Goal: Transaction & Acquisition: Book appointment/travel/reservation

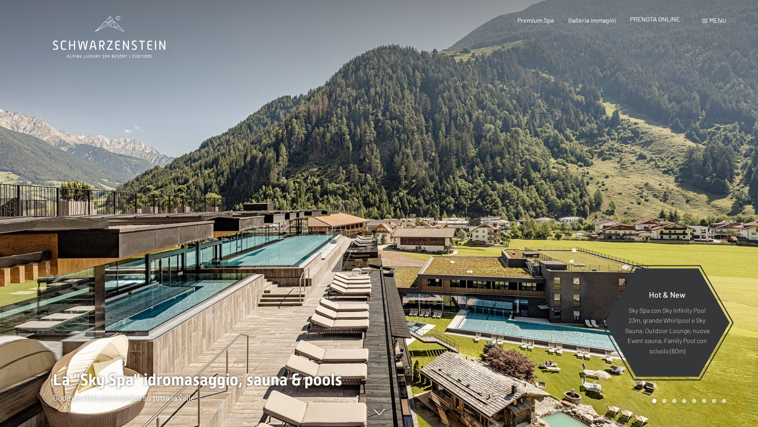
click at [663, 21] on span "PRENOTA ONLINE" at bounding box center [655, 19] width 50 height 8
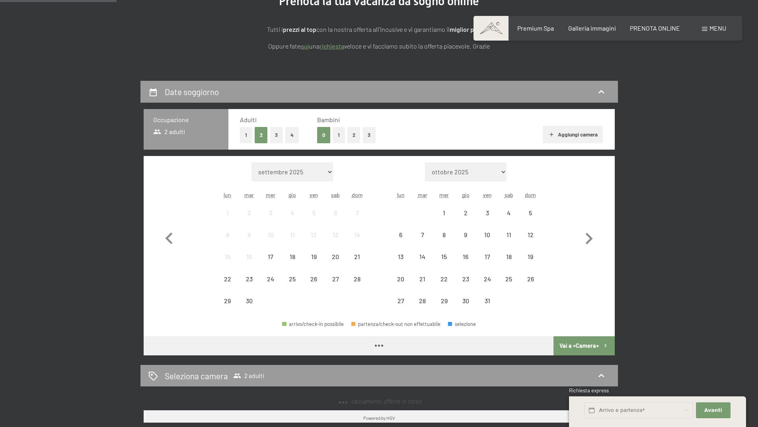
scroll to position [119, 0]
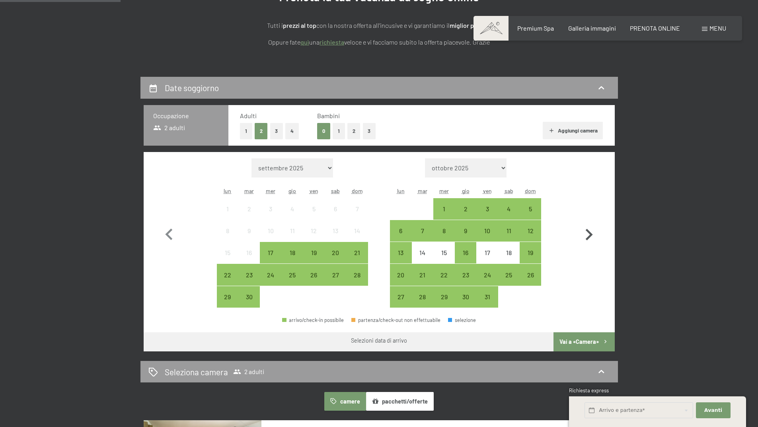
click at [586, 232] on icon "button" at bounding box center [588, 234] width 23 height 23
select select "[DATE]"
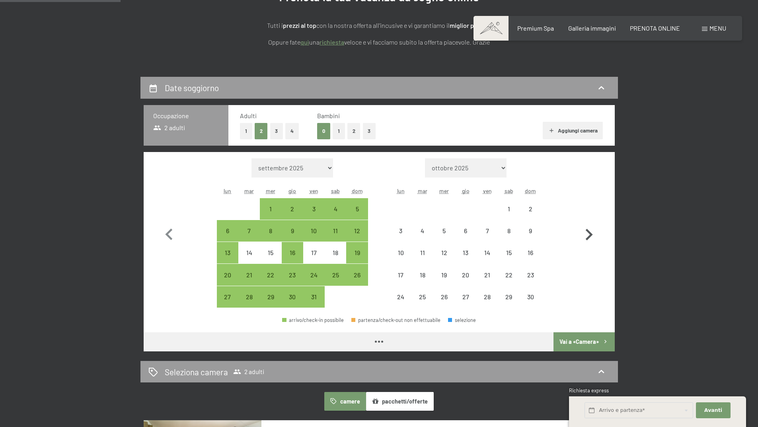
click at [586, 232] on icon "button" at bounding box center [588, 234] width 23 height 23
select select "[DATE]"
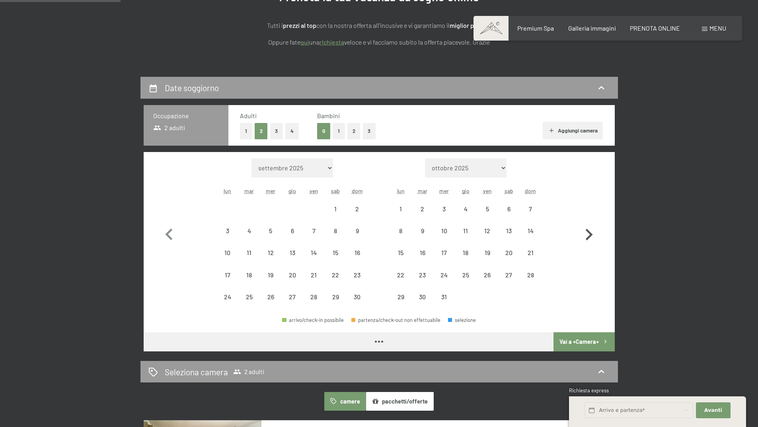
select select "[DATE]"
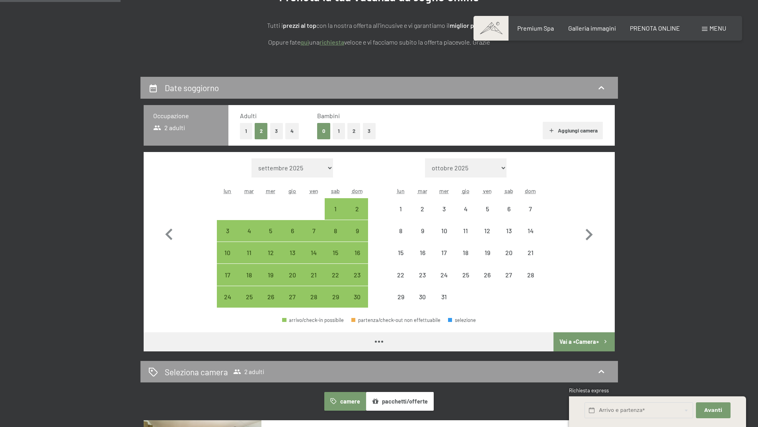
select select "[DATE]"
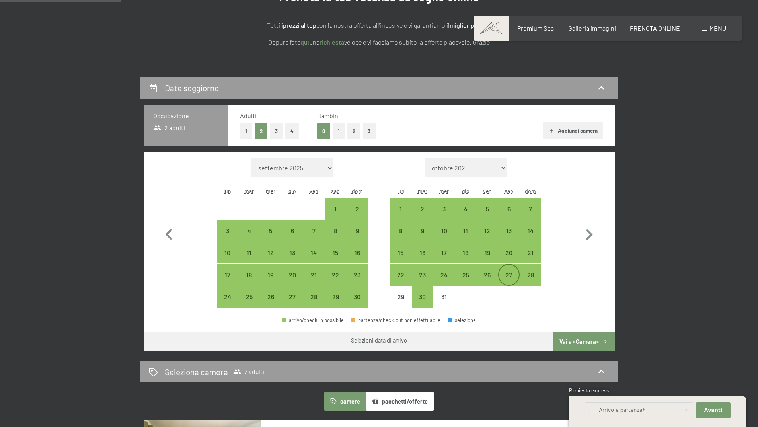
click at [510, 278] on div "27" at bounding box center [509, 282] width 20 height 20
select select "[DATE]"
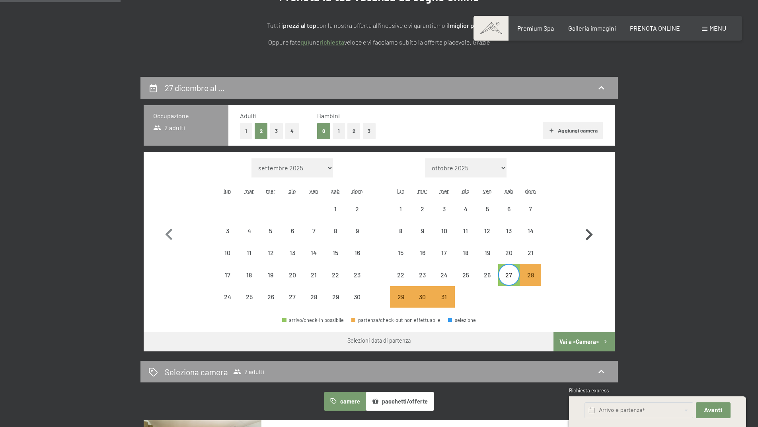
click at [588, 235] on icon "button" at bounding box center [588, 234] width 23 height 23
select select "[DATE]"
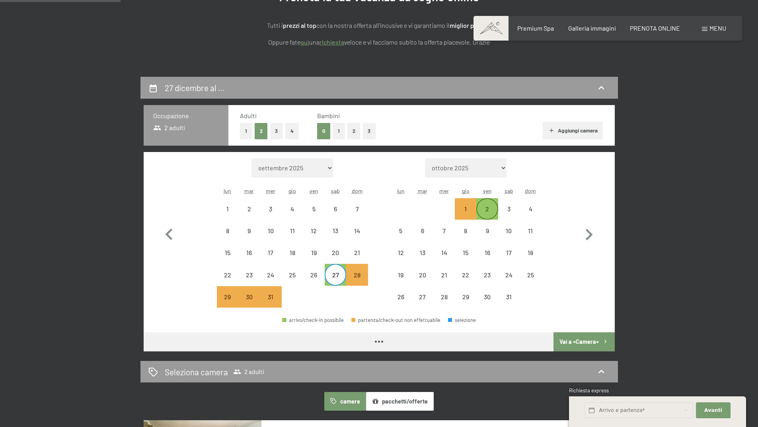
select select "2025-12-01"
select select "2026-01-01"
click at [486, 206] on div "2" at bounding box center [487, 216] width 20 height 20
select select "2025-12-01"
select select "2026-01-01"
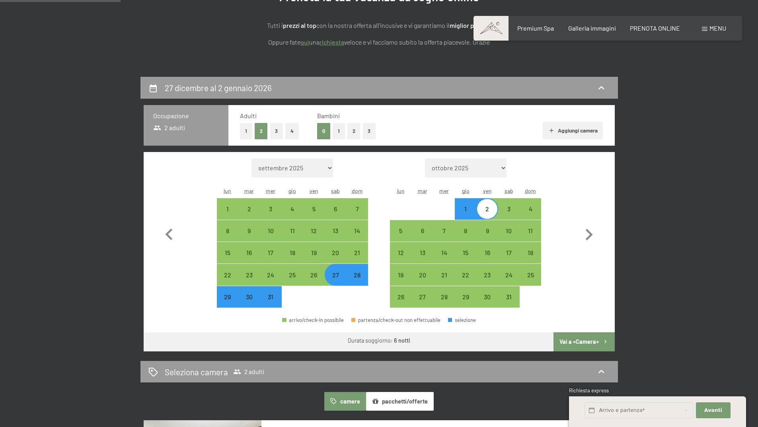
click at [580, 340] on button "Vai a «Camera»" at bounding box center [584, 341] width 61 height 19
select select "2025-12-01"
select select "2026-01-01"
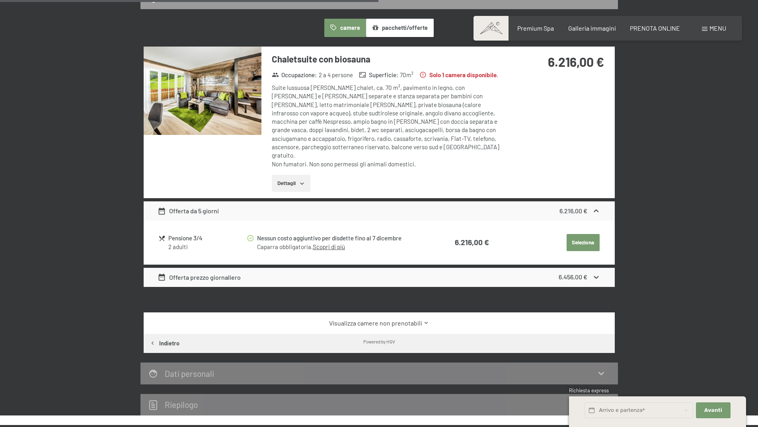
scroll to position [236, 0]
